Goal: Navigation & Orientation: Understand site structure

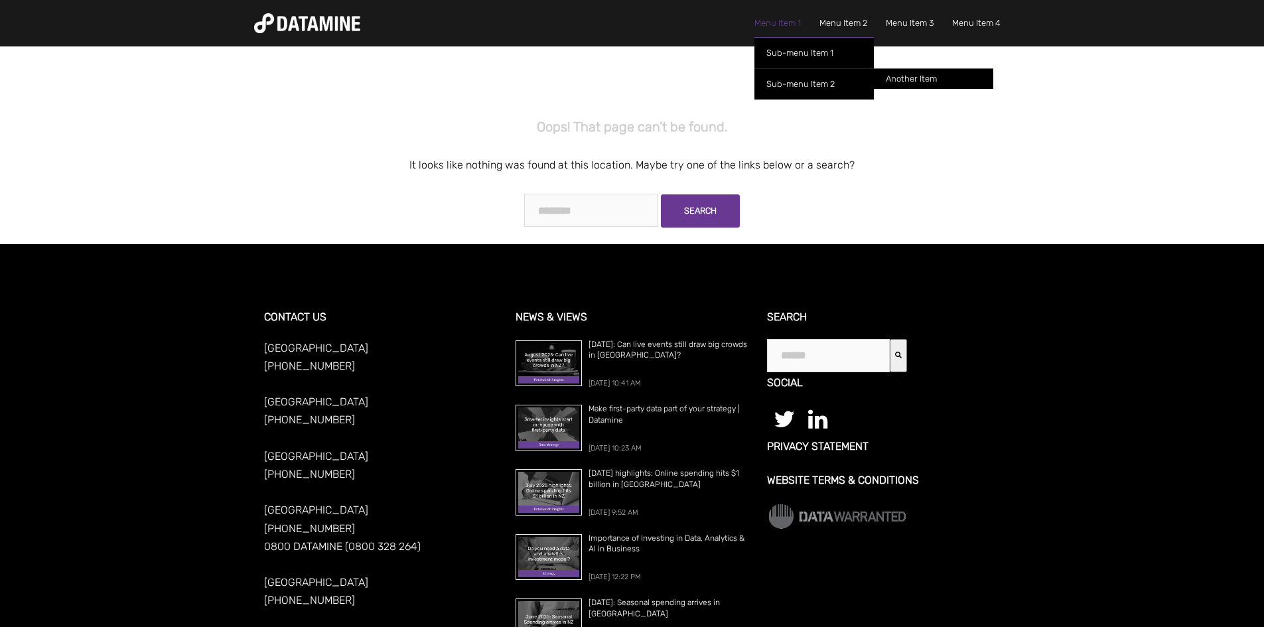
click at [783, 20] on link "Menu Item 1" at bounding box center [777, 23] width 46 height 15
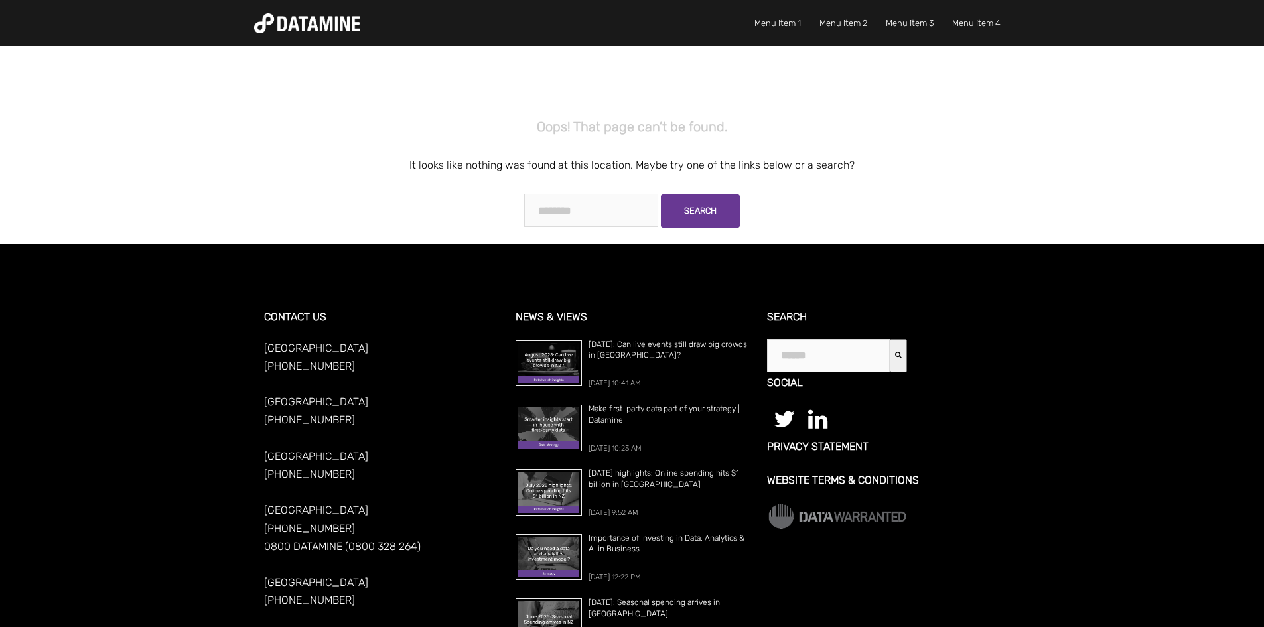
click at [305, 25] on img at bounding box center [307, 23] width 106 height 20
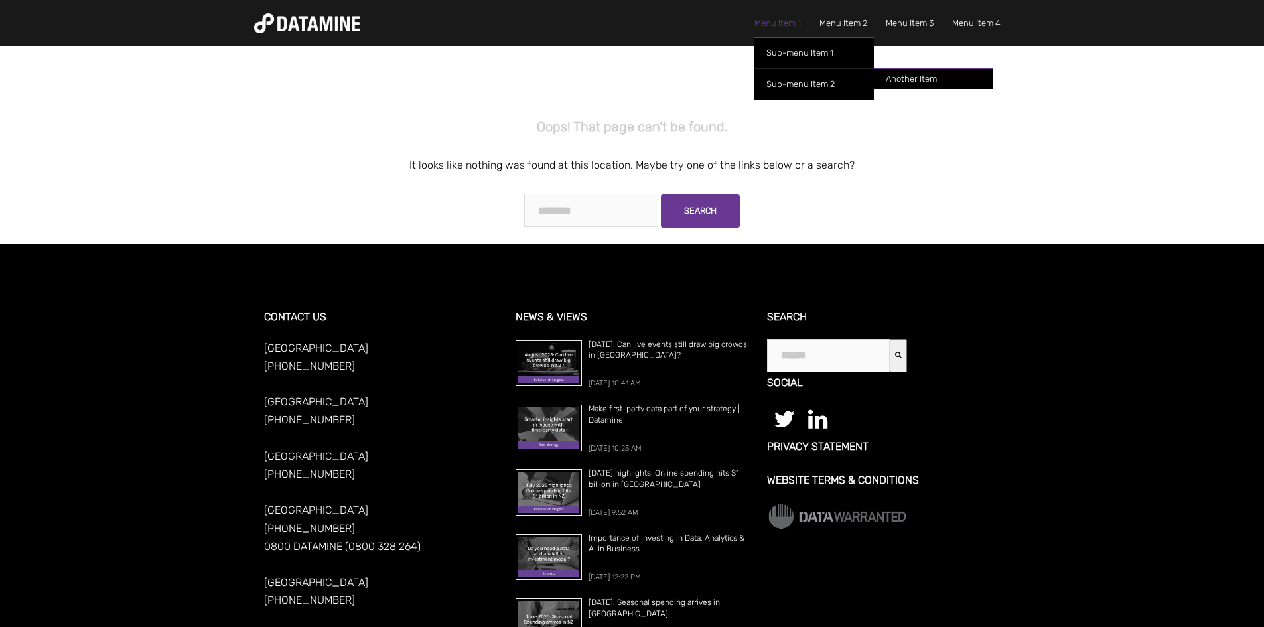
click at [759, 23] on link "Menu Item 1" at bounding box center [777, 23] width 46 height 15
click at [776, 60] on link "Sub-menu Item 1" at bounding box center [813, 52] width 119 height 31
click at [817, 86] on link "Sub-menu Item 2" at bounding box center [813, 83] width 119 height 31
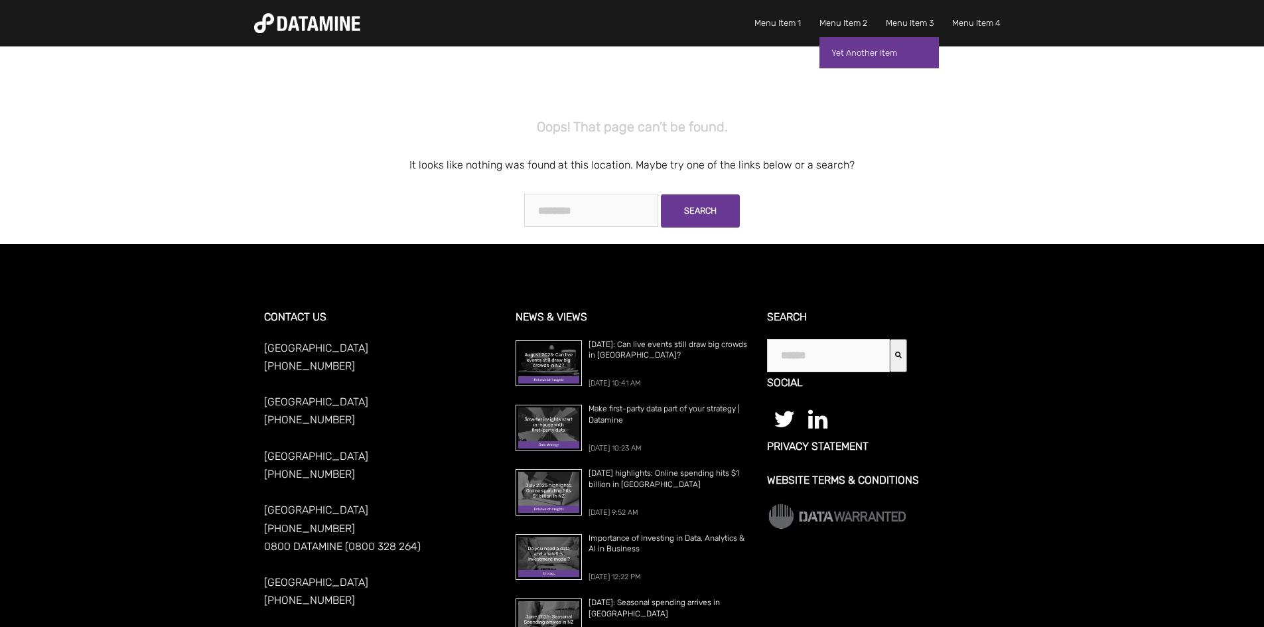
click at [845, 55] on link "Yet Another Item" at bounding box center [878, 52] width 119 height 31
click at [910, 21] on link "Menu Item 3" at bounding box center [910, 23] width 48 height 15
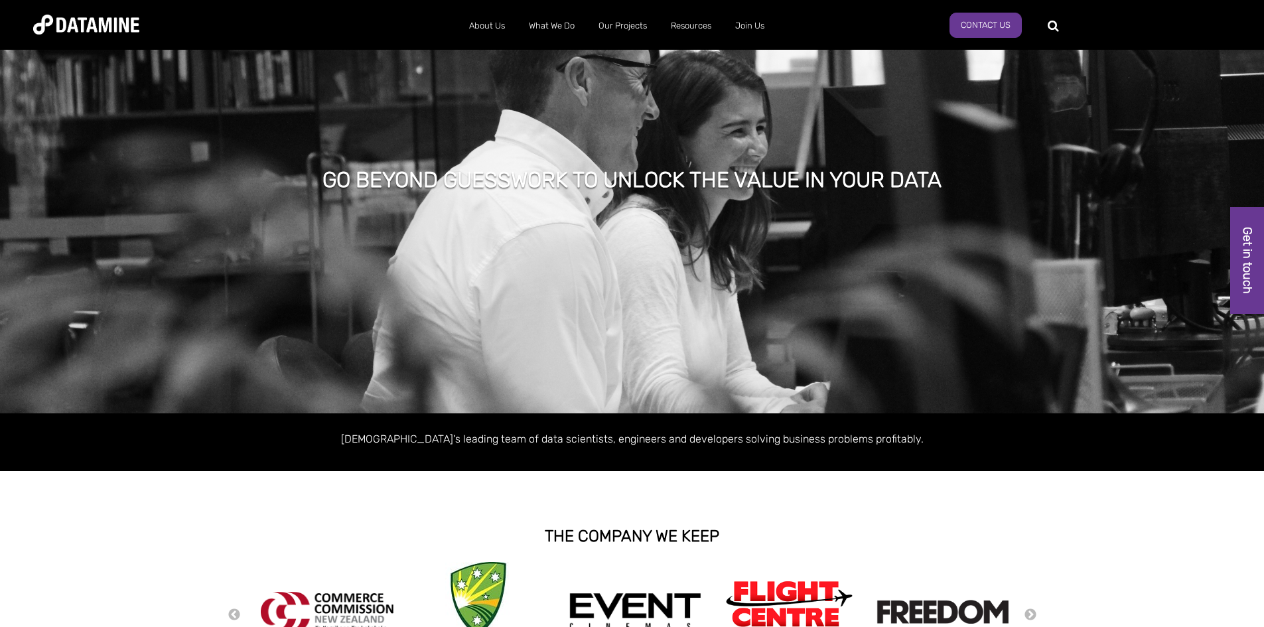
scroll to position [133, 0]
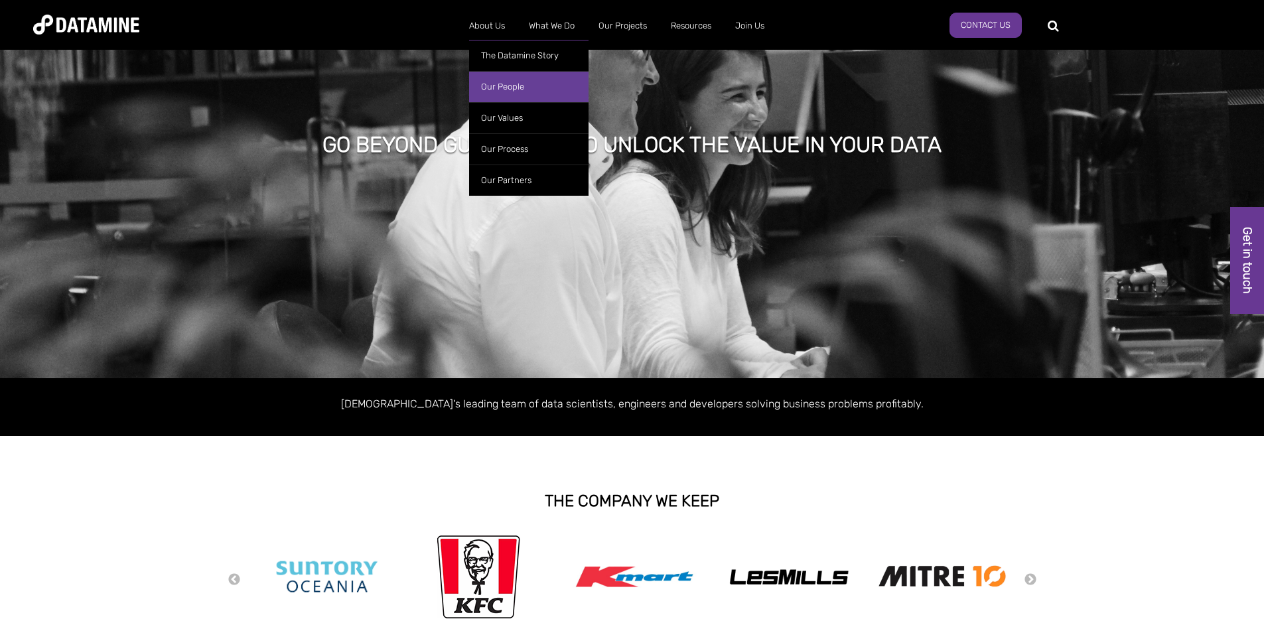
click at [501, 84] on link "Our People" at bounding box center [528, 86] width 119 height 31
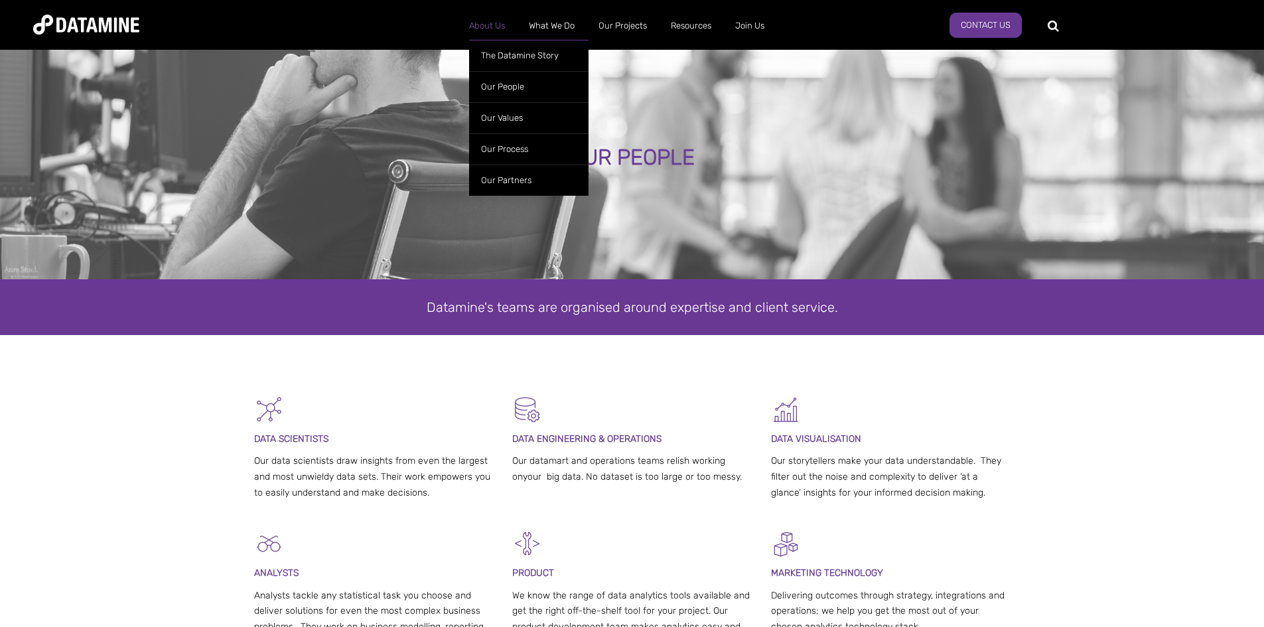
click at [485, 23] on link "About Us" at bounding box center [487, 26] width 60 height 34
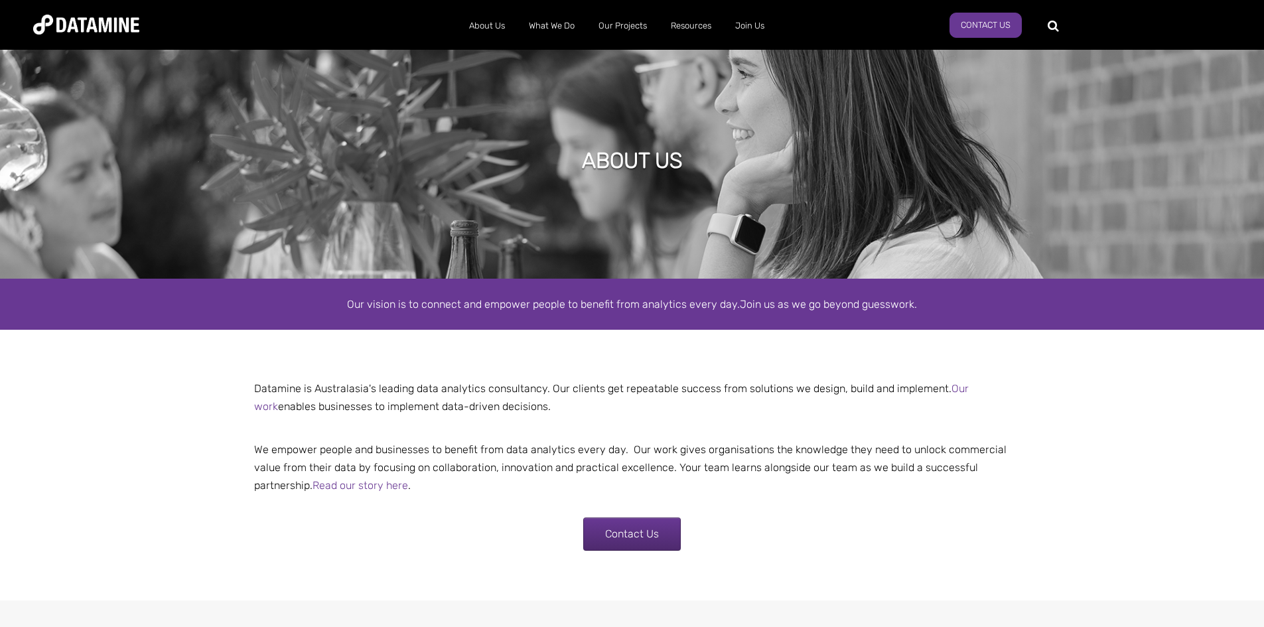
click at [84, 19] on img at bounding box center [86, 25] width 106 height 20
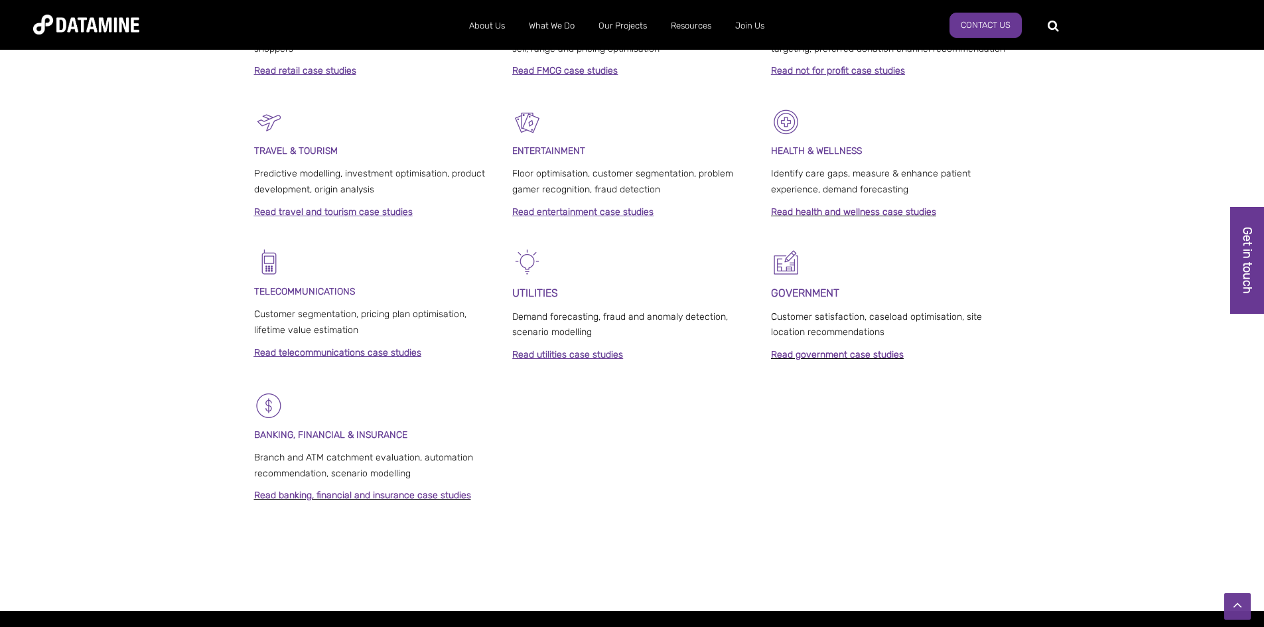
scroll to position [1016, 0]
